Goal: Check status: Check status

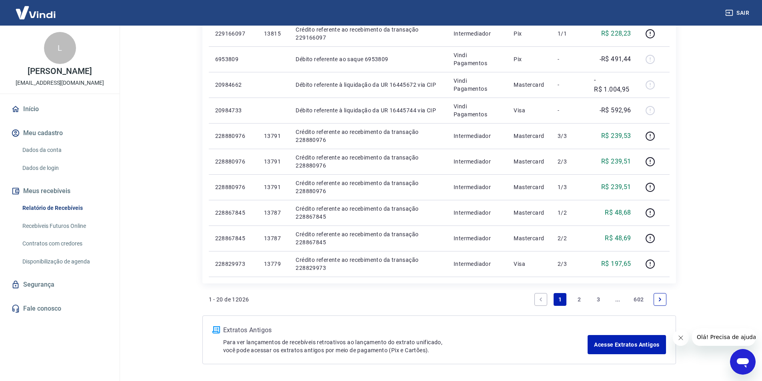
scroll to position [451, 0]
click at [579, 299] on link "2" at bounding box center [579, 298] width 13 height 13
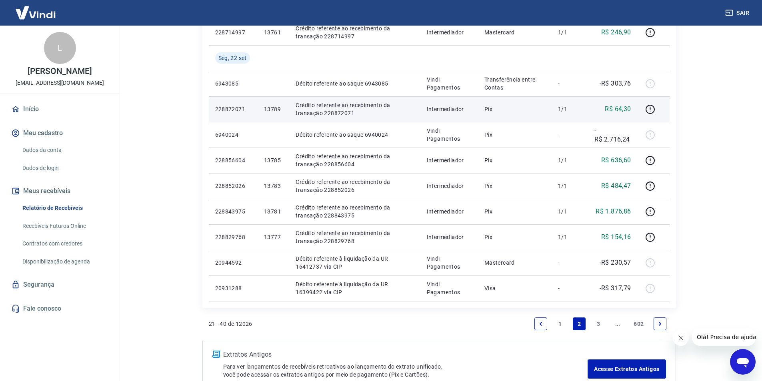
scroll to position [503, 0]
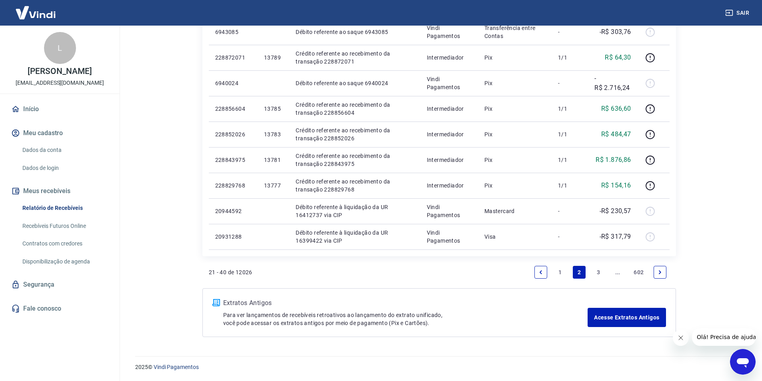
click at [559, 271] on link "1" at bounding box center [560, 272] width 13 height 13
